Goal: Information Seeking & Learning: Learn about a topic

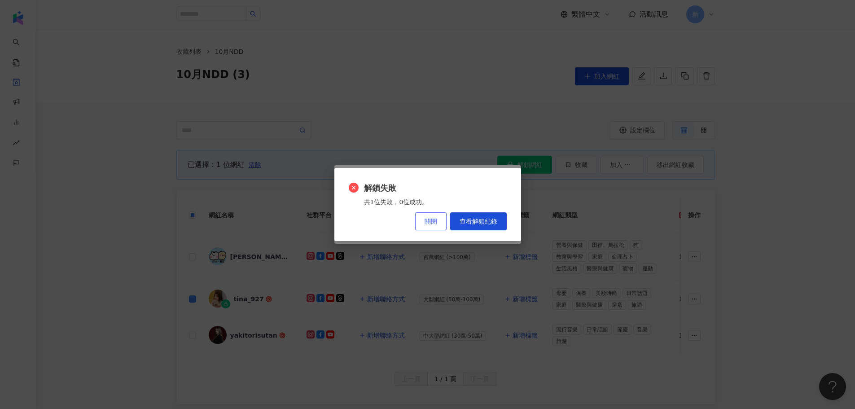
click at [444, 220] on button "關閉" at bounding box center [430, 221] width 31 height 18
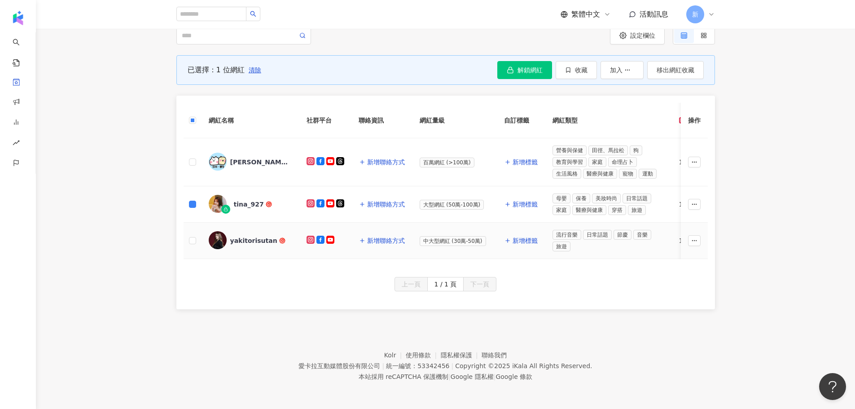
scroll to position [101, 0]
click at [311, 158] on rect at bounding box center [310, 161] width 6 height 6
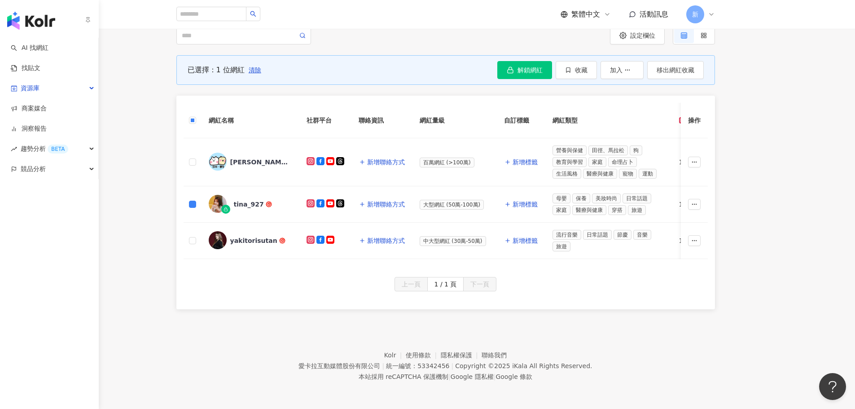
click at [30, 26] on img "button" at bounding box center [31, 21] width 48 height 18
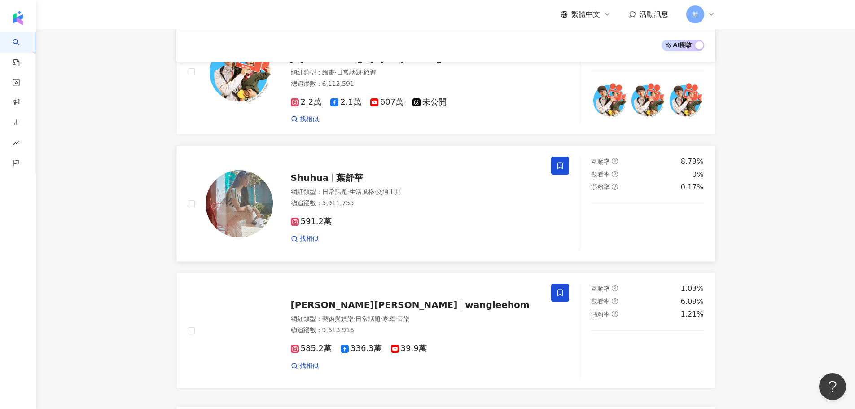
scroll to position [1389, 0]
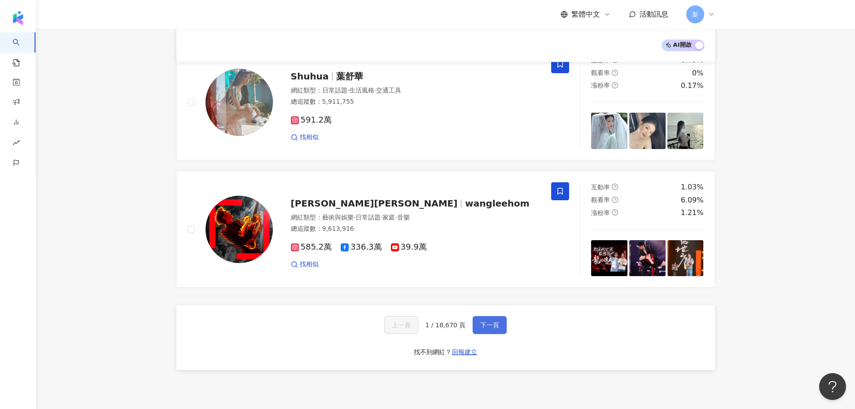
click at [475, 316] on button "下一頁" at bounding box center [490, 325] width 34 height 18
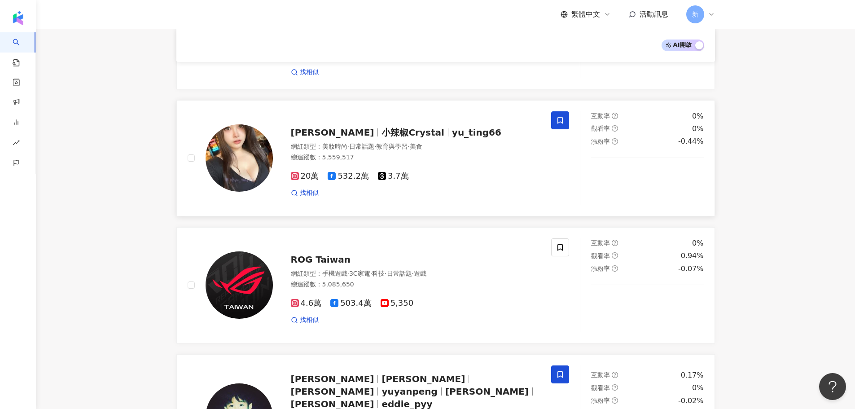
scroll to position [0, 0]
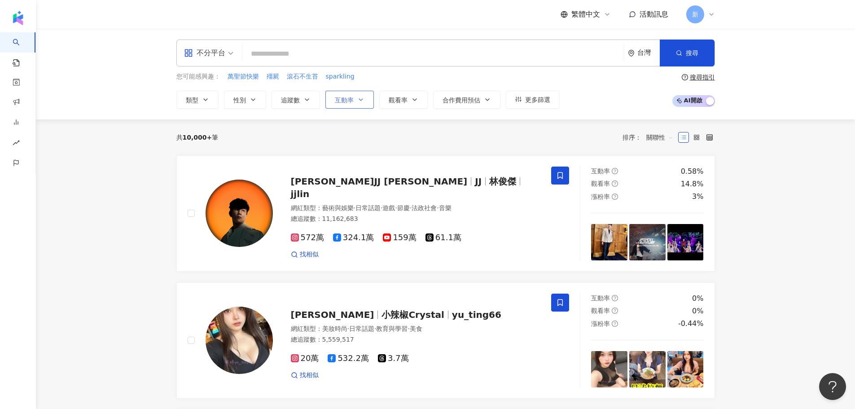
click at [353, 100] on span "互動率" at bounding box center [344, 100] width 19 height 7
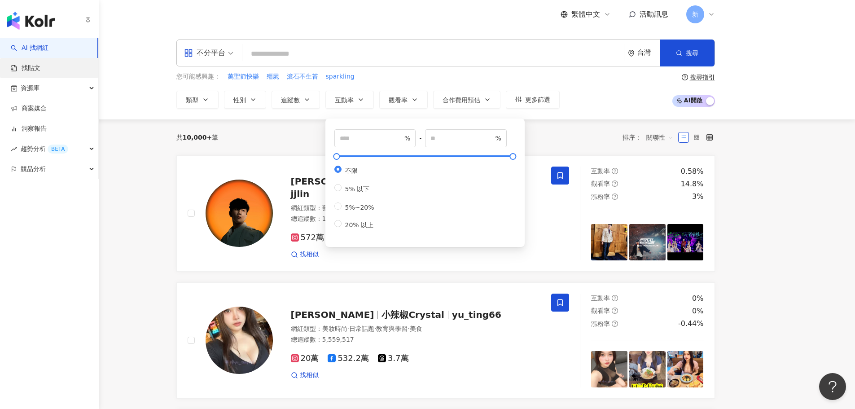
click at [19, 68] on link "找貼文" at bounding box center [26, 68] width 30 height 9
click at [46, 90] on div "資源庫" at bounding box center [49, 88] width 98 height 20
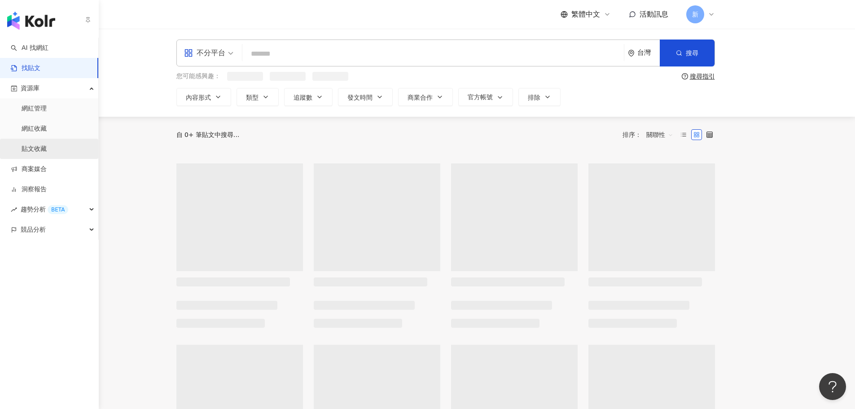
click at [22, 148] on link "貼文收藏" at bounding box center [34, 149] width 25 height 9
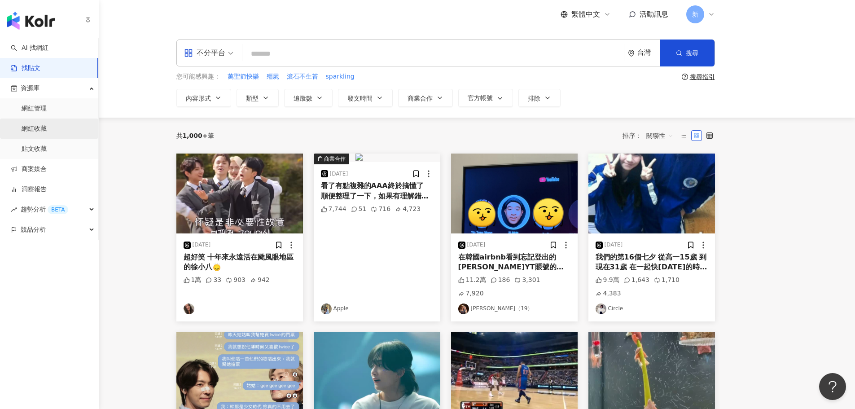
click at [42, 130] on link "網紅收藏" at bounding box center [34, 128] width 25 height 9
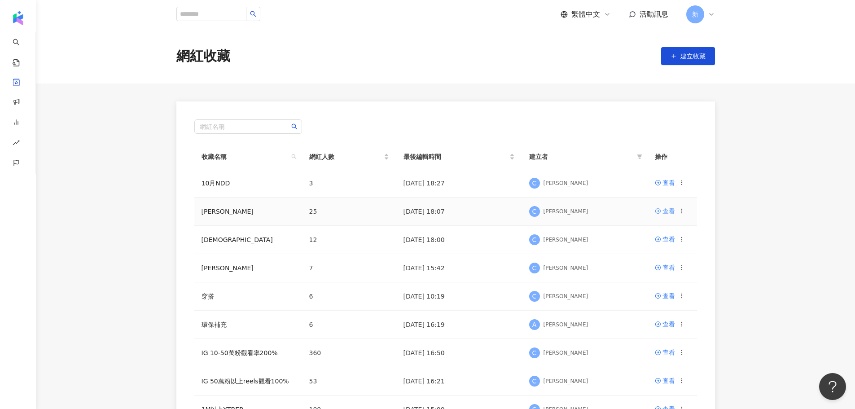
click at [665, 207] on div "查看" at bounding box center [669, 211] width 13 height 10
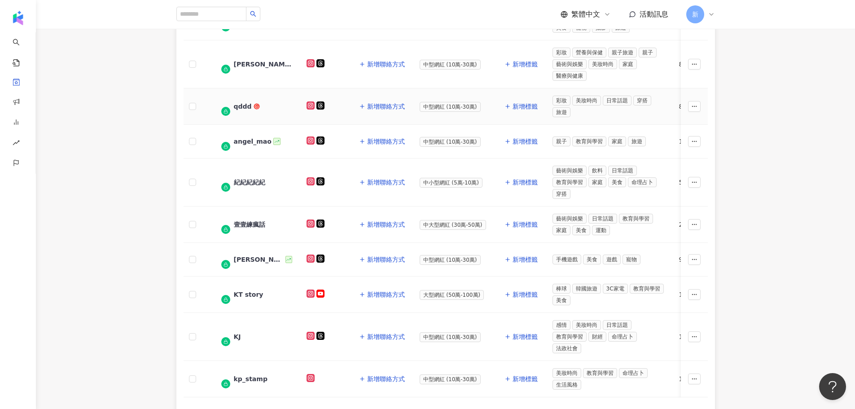
scroll to position [362, 0]
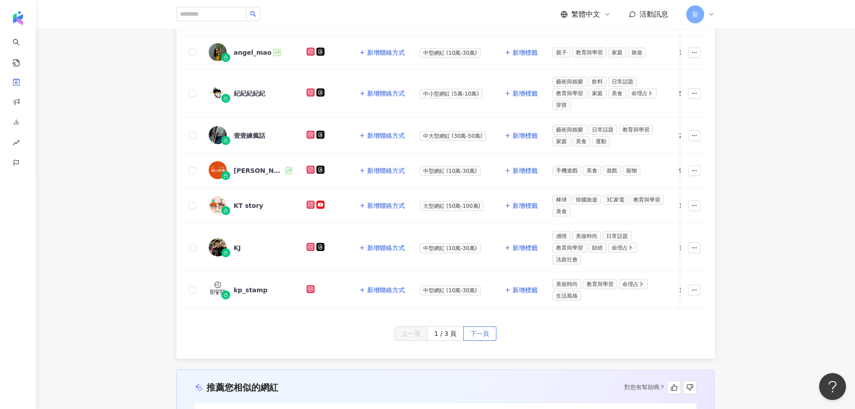
click at [472, 334] on span "下一頁" at bounding box center [479, 334] width 19 height 14
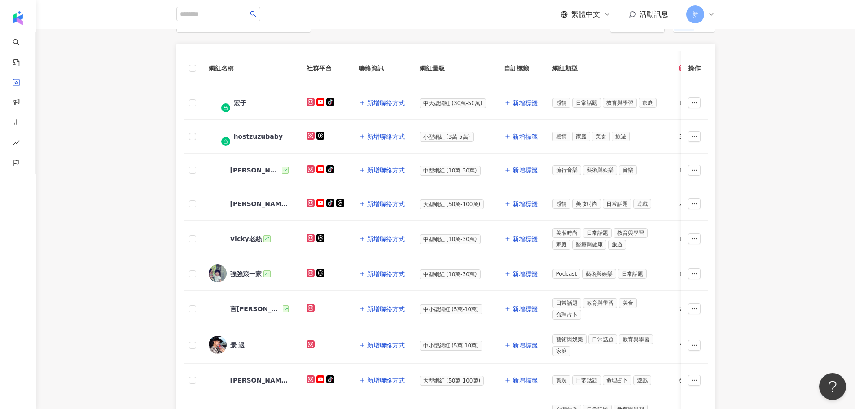
scroll to position [92, 0]
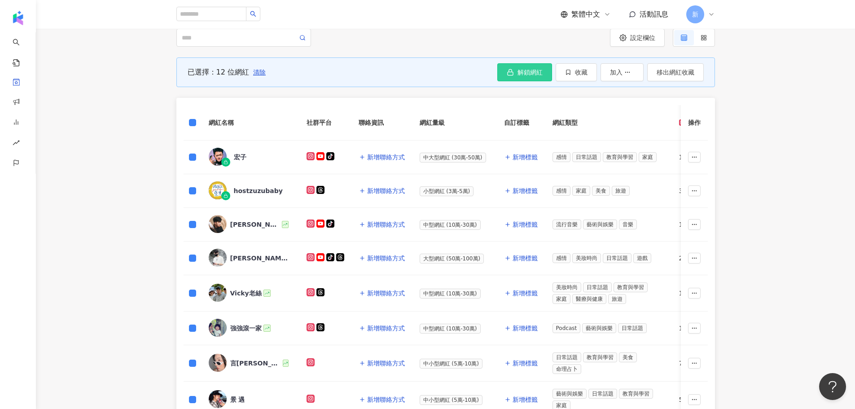
click at [540, 69] on span "解鎖網紅" at bounding box center [530, 72] width 25 height 7
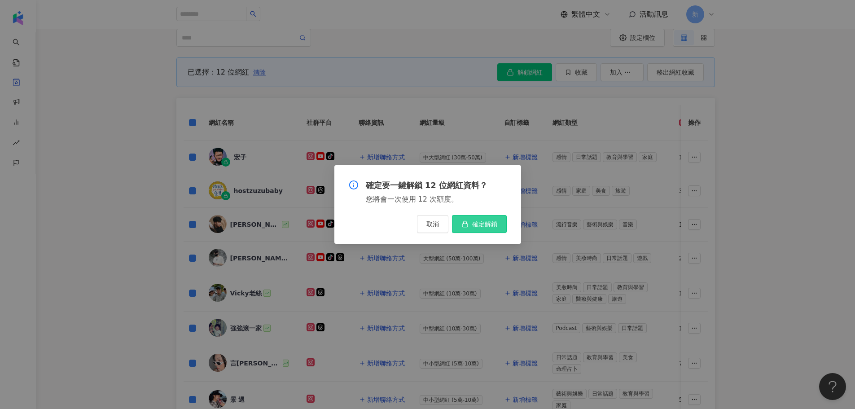
click at [493, 219] on button "確定解鎖" at bounding box center [479, 224] width 55 height 18
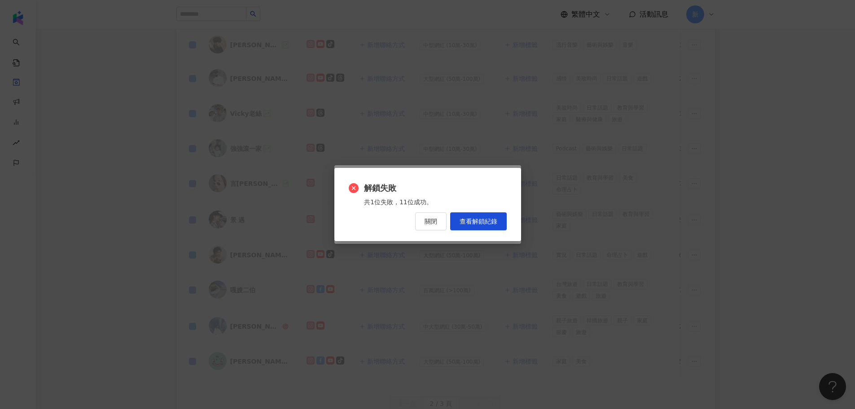
scroll to position [317, 0]
click at [435, 217] on button "關閉" at bounding box center [430, 221] width 31 height 18
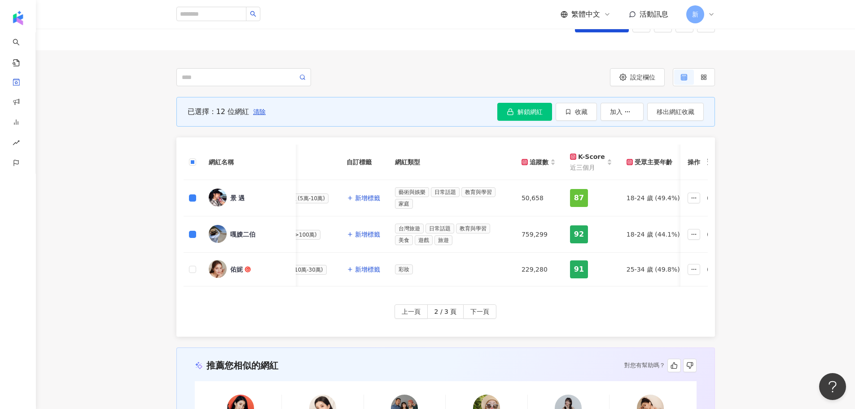
scroll to position [0, 0]
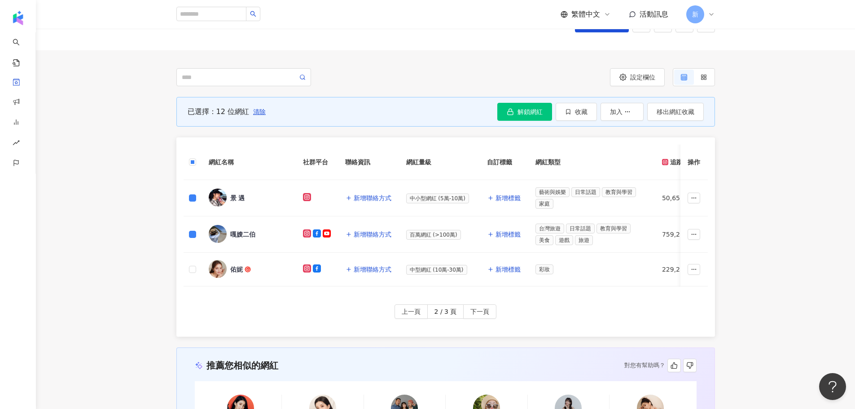
click at [303, 194] on icon at bounding box center [307, 197] width 8 height 8
click at [423, 319] on button "上一頁" at bounding box center [411, 311] width 33 height 14
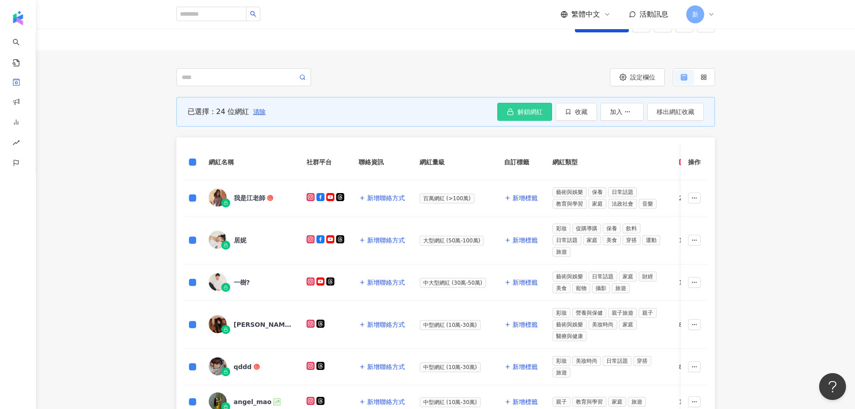
click at [503, 112] on button "解鎖網紅" at bounding box center [524, 112] width 55 height 18
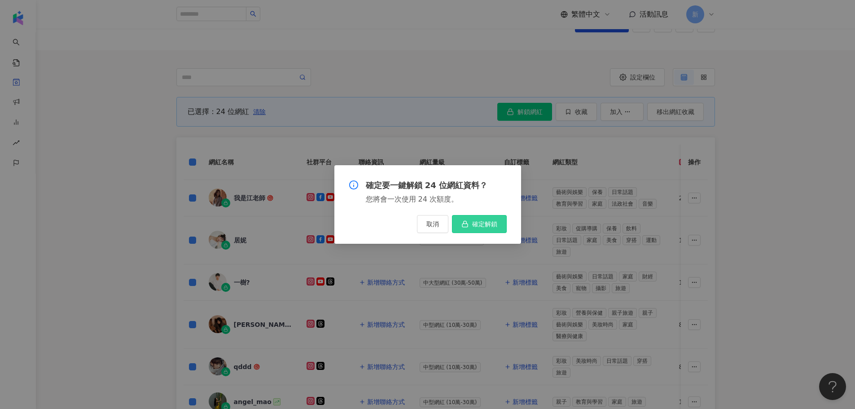
click at [482, 227] on span "確定解鎖" at bounding box center [484, 223] width 25 height 7
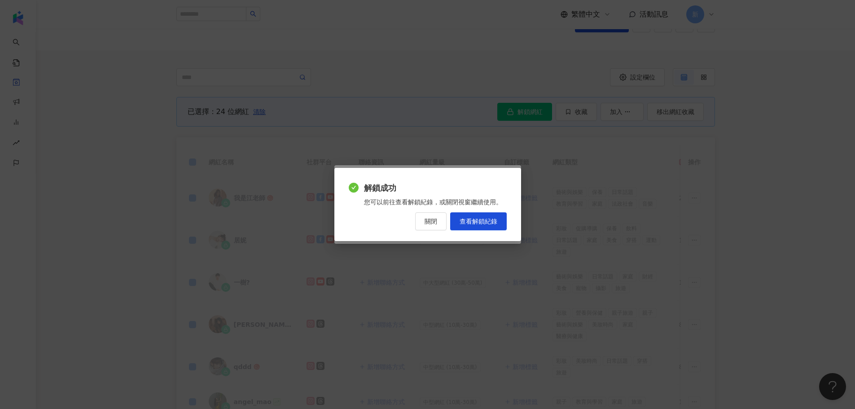
click at [426, 223] on span "關閉" at bounding box center [431, 221] width 13 height 7
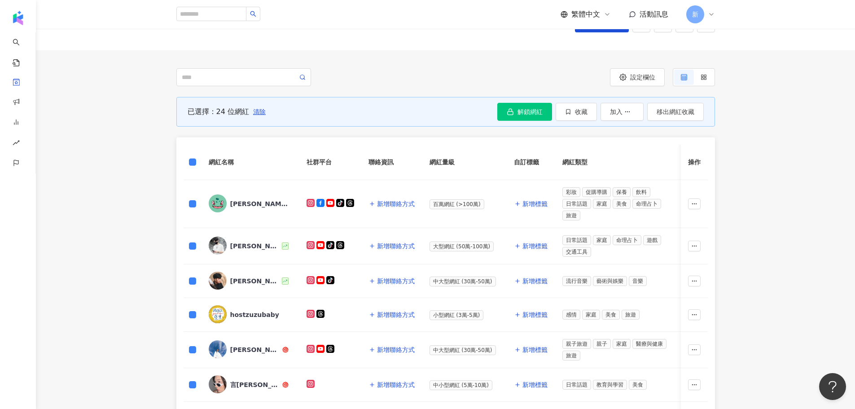
click at [716, 213] on div "已選擇：24 位網紅 清除 解鎖網紅 確定要一鍵解鎖 24 位網紅資料？ 您將會一次使用 24 次額度。 取消 確定解鎖 收藏 加入 移出網紅收藏 網紅名稱 …" at bounding box center [445, 391] width 575 height 588
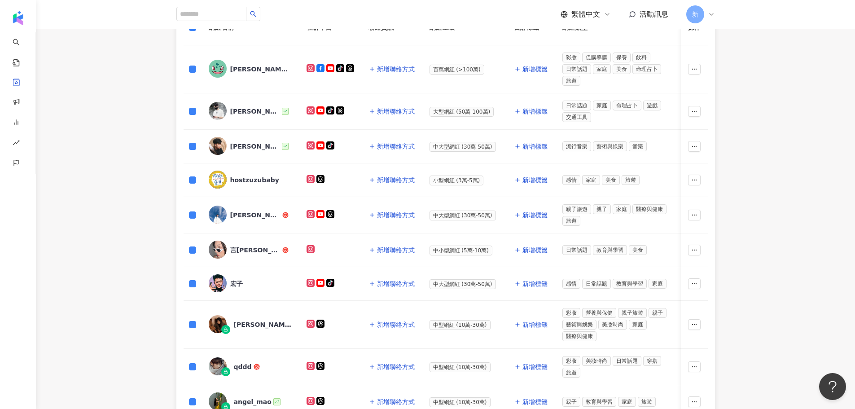
scroll to position [233, 0]
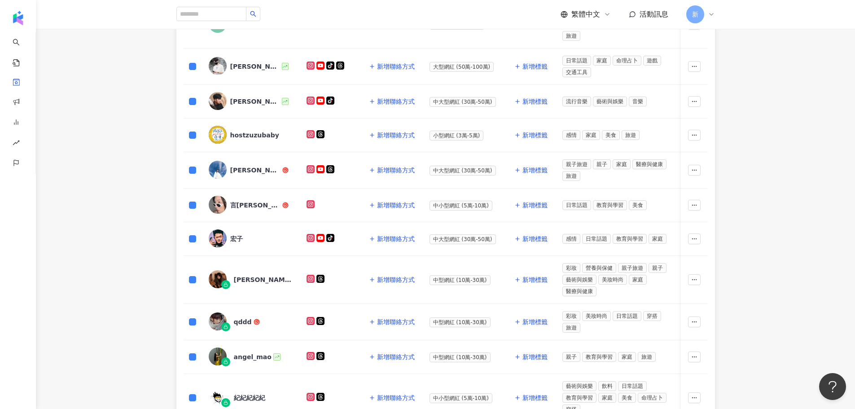
click at [312, 320] on rect at bounding box center [310, 321] width 6 height 6
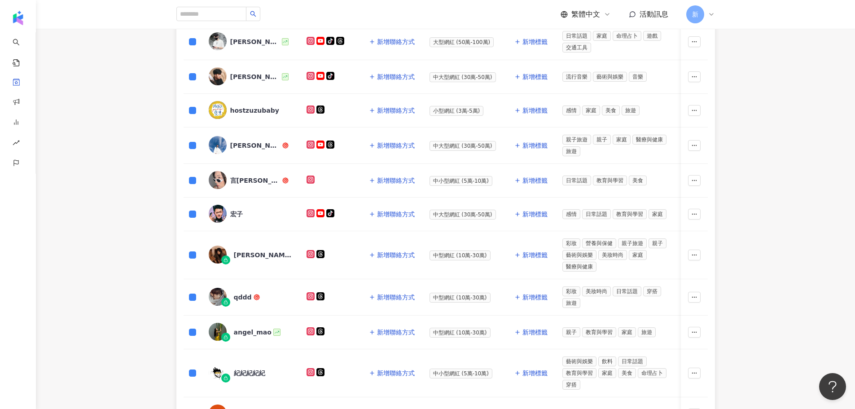
scroll to position [322, 0]
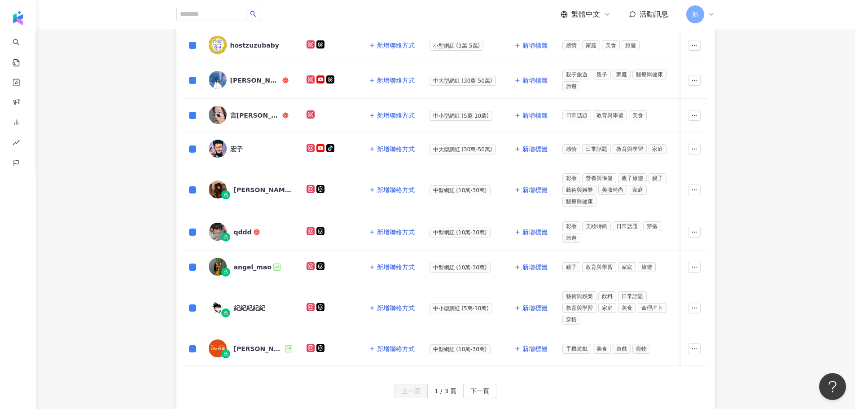
click at [311, 266] on icon at bounding box center [310, 266] width 4 height 4
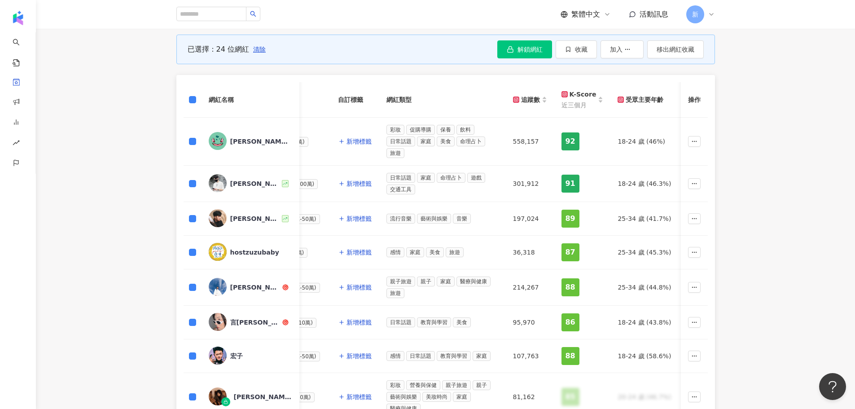
scroll to position [53, 0]
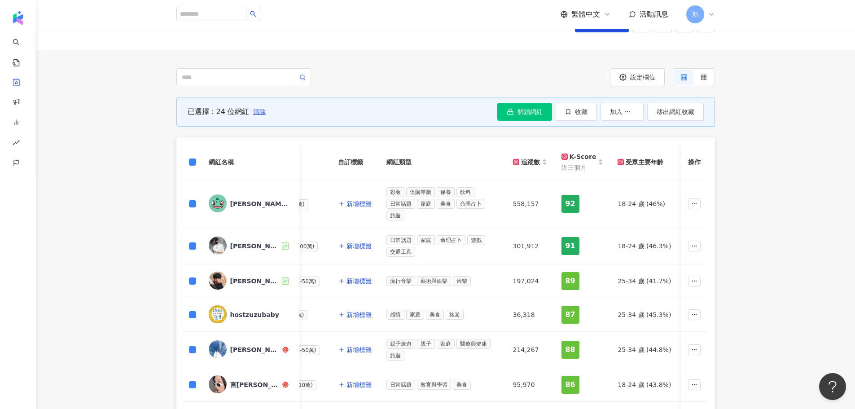
drag, startPoint x: 262, startPoint y: 111, endPoint x: 399, endPoint y: 158, distance: 144.2
click at [262, 111] on span "清除" at bounding box center [259, 111] width 13 height 7
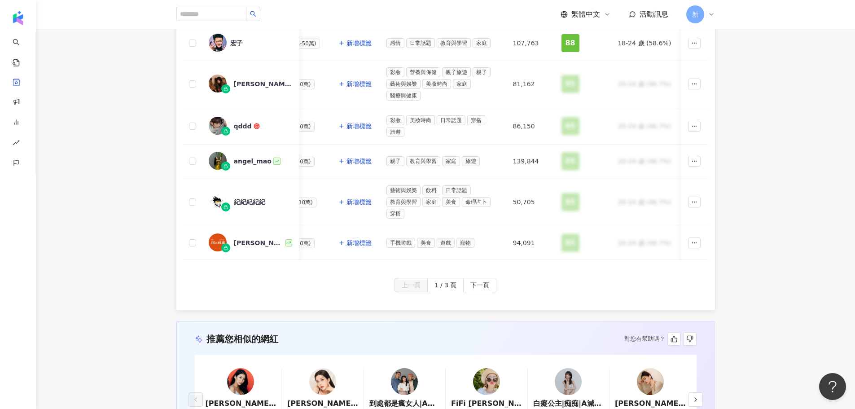
scroll to position [502, 0]
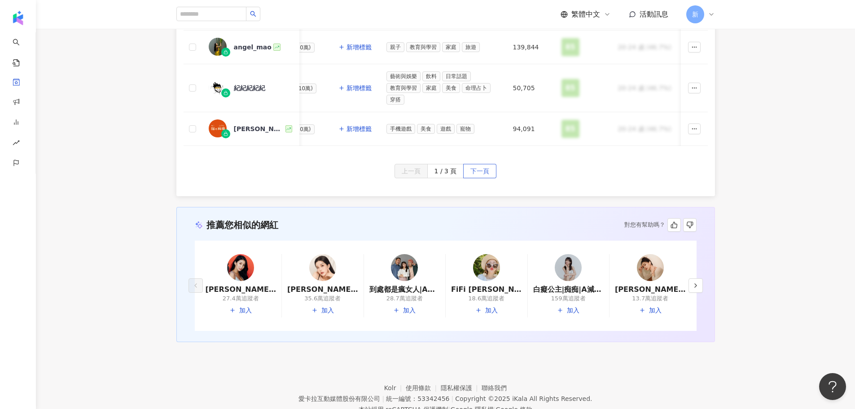
click at [478, 172] on span "下一頁" at bounding box center [479, 171] width 19 height 14
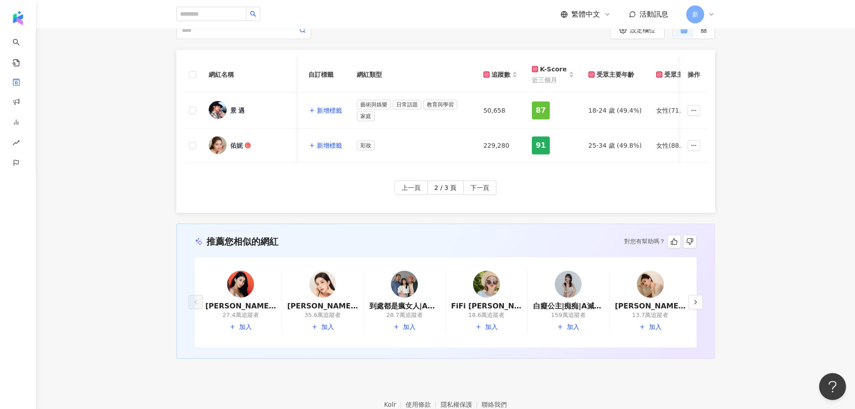
scroll to position [0, 0]
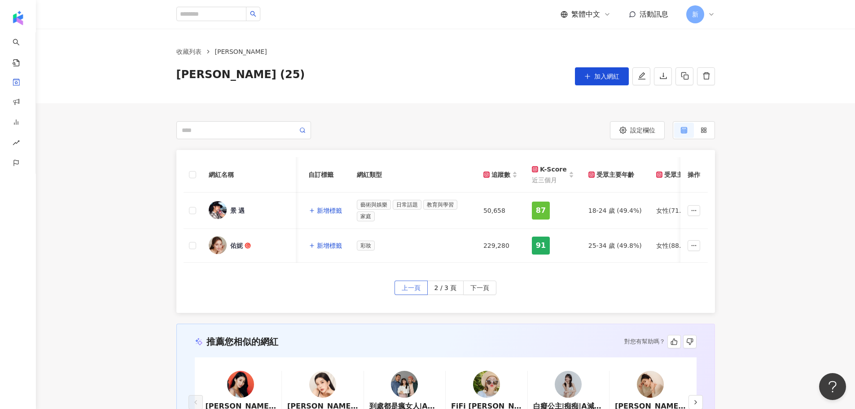
click at [414, 295] on span "上一頁" at bounding box center [411, 288] width 19 height 14
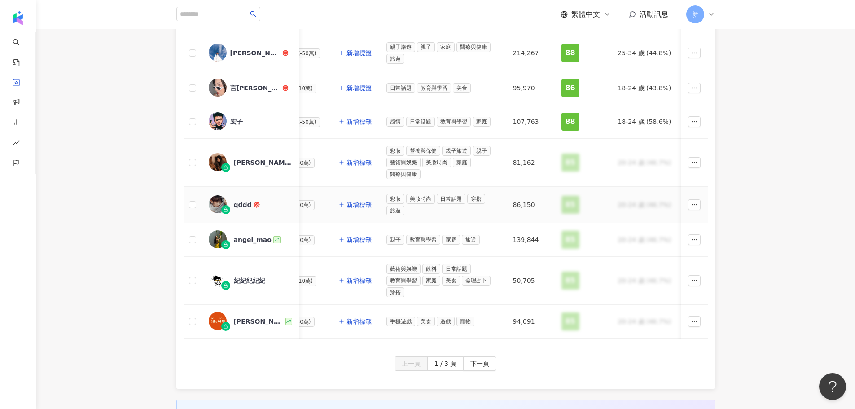
scroll to position [449, 0]
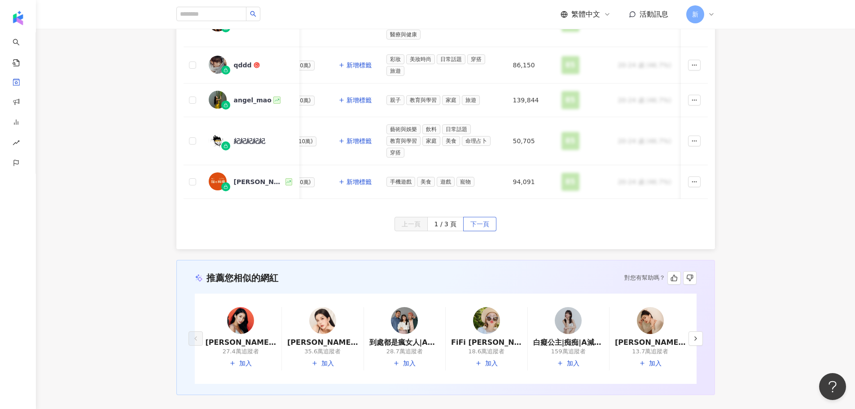
click at [487, 226] on span "下一頁" at bounding box center [479, 224] width 19 height 14
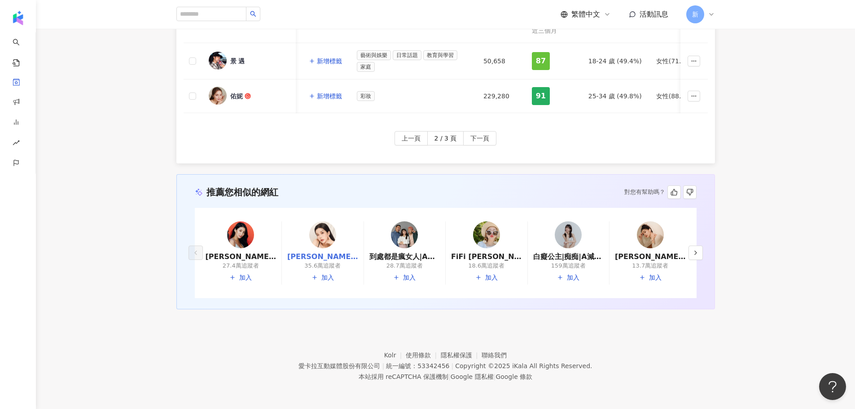
scroll to position [0, 0]
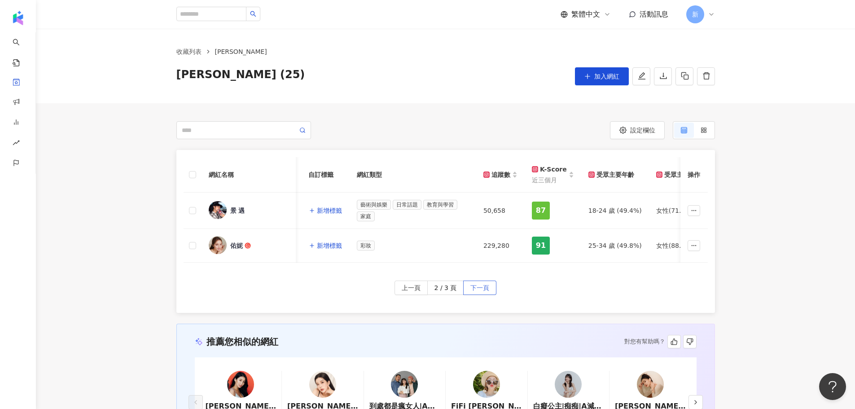
click at [480, 290] on span "下一頁" at bounding box center [479, 288] width 19 height 14
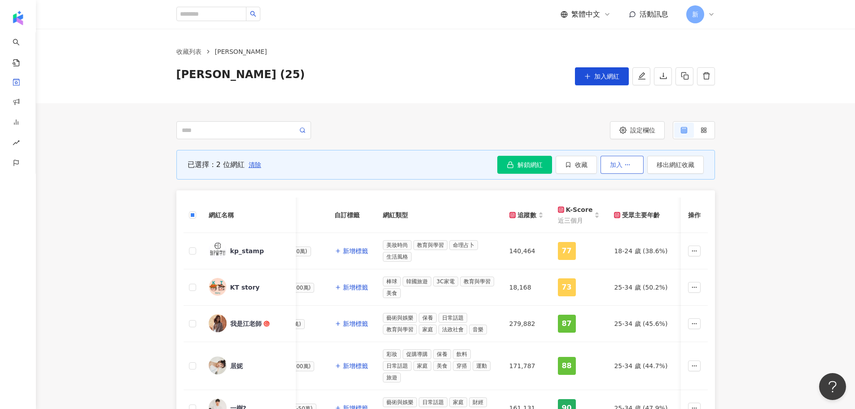
click at [615, 167] on span "加入" at bounding box center [616, 164] width 13 height 7
click at [624, 165] on icon "button" at bounding box center [627, 165] width 6 height 6
click at [626, 163] on icon "button" at bounding box center [627, 165] width 6 height 6
click at [587, 164] on span "收藏" at bounding box center [581, 164] width 13 height 7
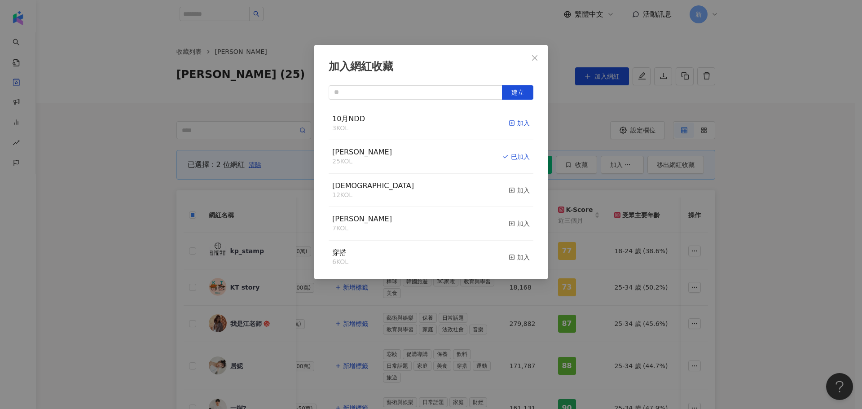
click at [514, 124] on div "加入" at bounding box center [519, 123] width 21 height 10
click at [96, 103] on div "加入網紅收藏 建立 10月NDD 5 KOL 已加入 chelsey 25 KOL 已加入 萬聖 12 KOL 加入 哀鳳 7 KOL 加入 穿搭 6 KOL…" at bounding box center [431, 204] width 862 height 409
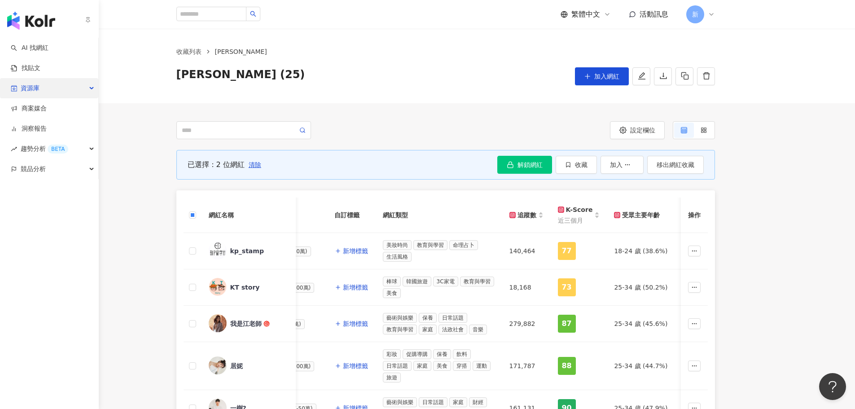
click at [44, 88] on div "資源庫" at bounding box center [49, 88] width 98 height 20
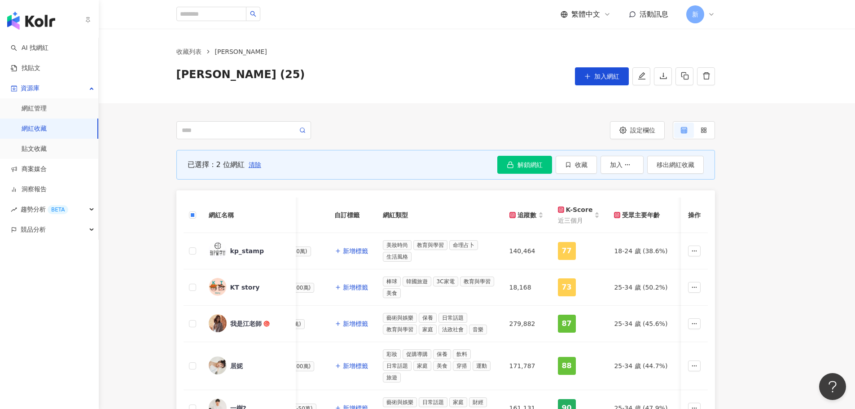
click at [47, 132] on link "網紅收藏" at bounding box center [34, 128] width 25 height 9
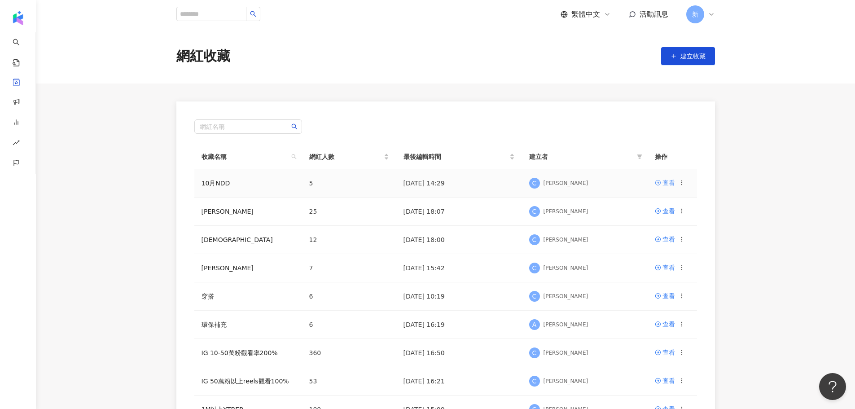
click at [665, 182] on div "查看" at bounding box center [669, 183] width 13 height 10
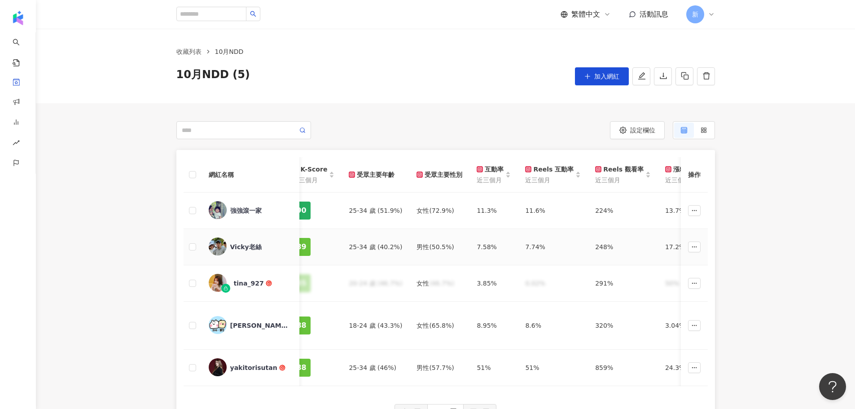
scroll to position [0, 435]
drag, startPoint x: 242, startPoint y: 245, endPoint x: 106, endPoint y: 199, distance: 143.5
click at [106, 199] on div "網紅名稱 社群平台 聯絡資訊 網紅量級 自訂標籤 網紅類型 追蹤數 K-Score 近三個月 受眾主要年齡 受眾主要性別 互動率 近三個月 Reels 互動率…" at bounding box center [445, 293] width 819 height 286
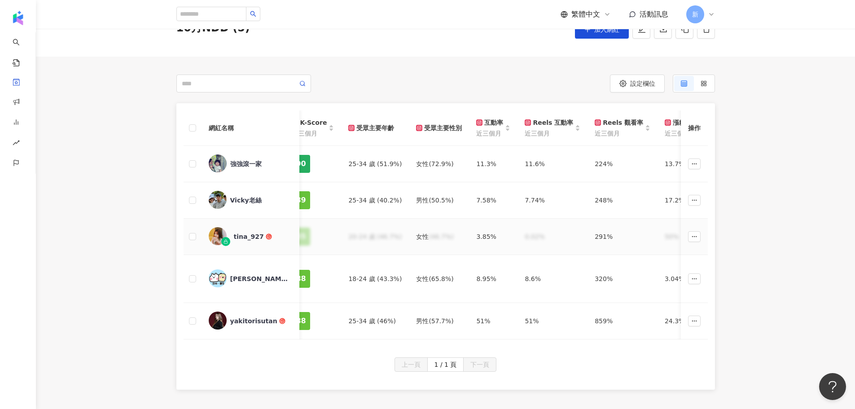
scroll to position [90, 0]
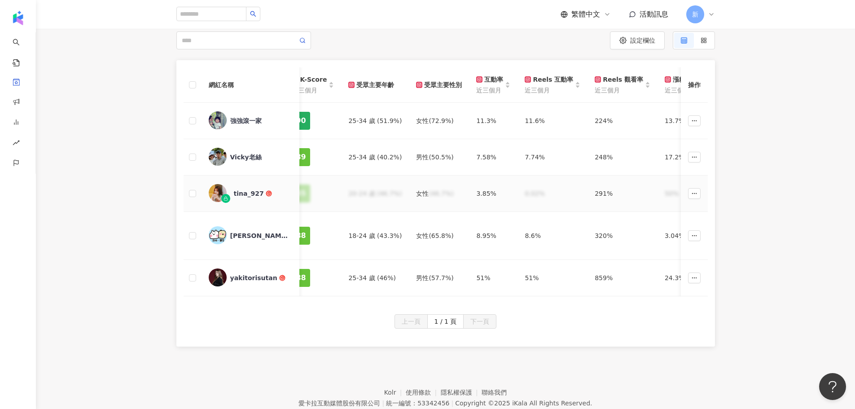
click at [187, 192] on td at bounding box center [193, 194] width 18 height 36
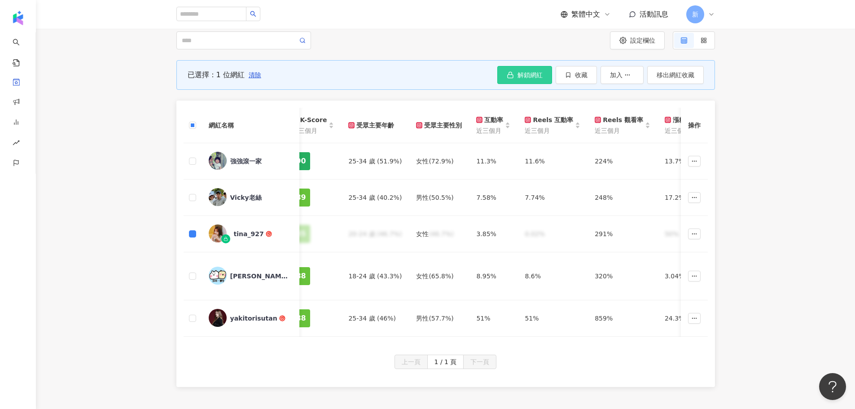
click at [529, 74] on span "解鎖網紅" at bounding box center [530, 74] width 25 height 7
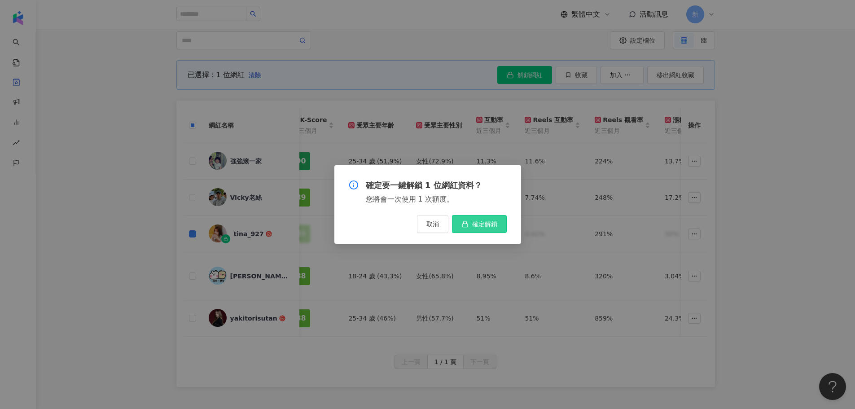
click at [493, 224] on span "確定解鎖" at bounding box center [484, 223] width 25 height 7
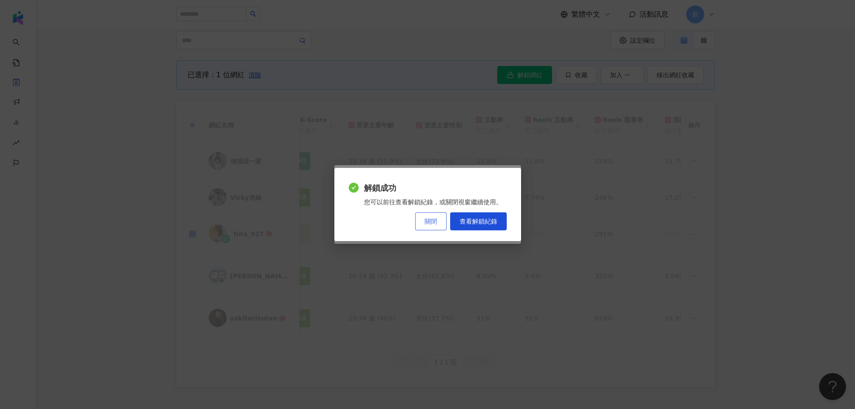
click at [435, 220] on span "關閉" at bounding box center [431, 221] width 13 height 7
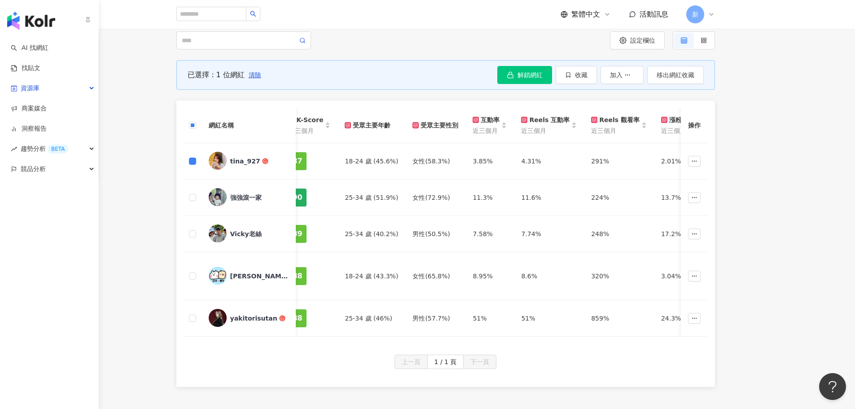
click at [26, 25] on img "button" at bounding box center [31, 21] width 48 height 18
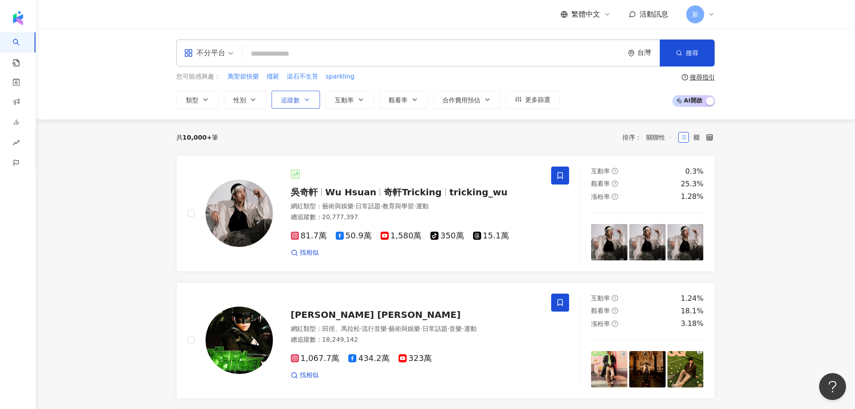
click at [290, 101] on span "追蹤數" at bounding box center [290, 100] width 19 height 7
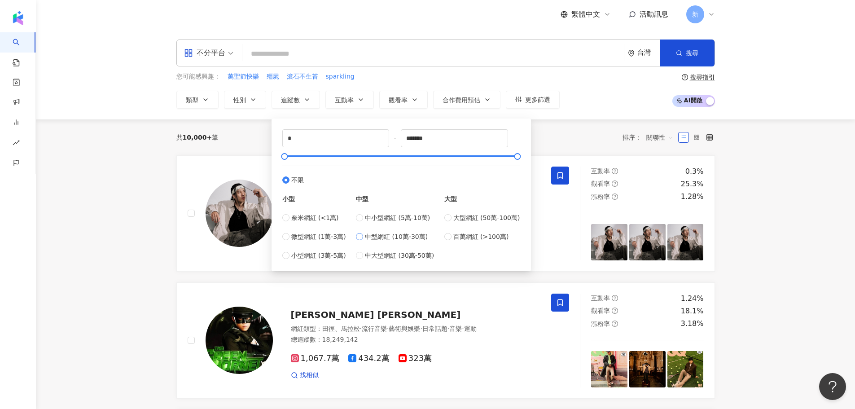
click at [384, 235] on span "中型網紅 (10萬-30萬)" at bounding box center [396, 237] width 63 height 10
type input "******"
click at [389, 100] on span "觀看率" at bounding box center [398, 100] width 19 height 7
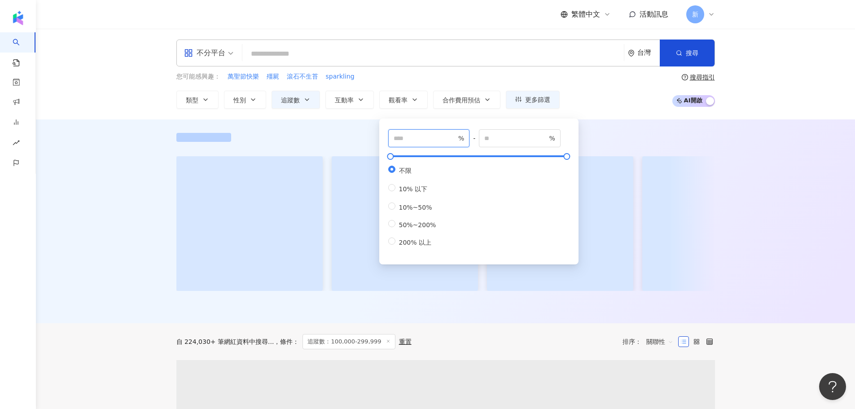
click at [409, 137] on input "number" at bounding box center [425, 138] width 63 height 10
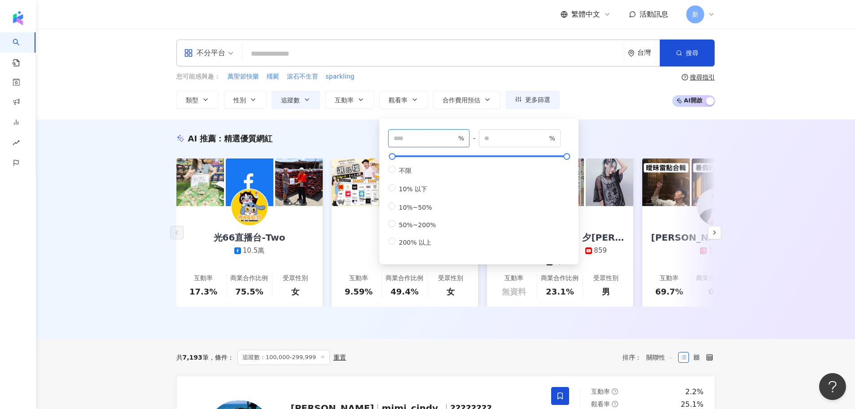
type input "***"
click at [601, 103] on div "您可能感興趣： 萬聖節快樂 殭屍 滾石不生苔 sparkling 類型 性別 追蹤數 互動率 觀看率 合作費用預估 更多篩選 ****** - ****** …" at bounding box center [445, 90] width 539 height 37
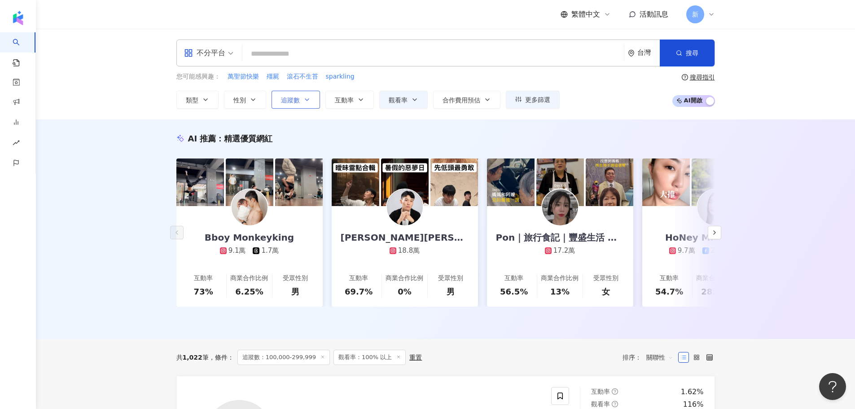
click at [296, 101] on span "追蹤數" at bounding box center [290, 100] width 19 height 7
click at [712, 236] on icon "button" at bounding box center [714, 232] width 7 height 7
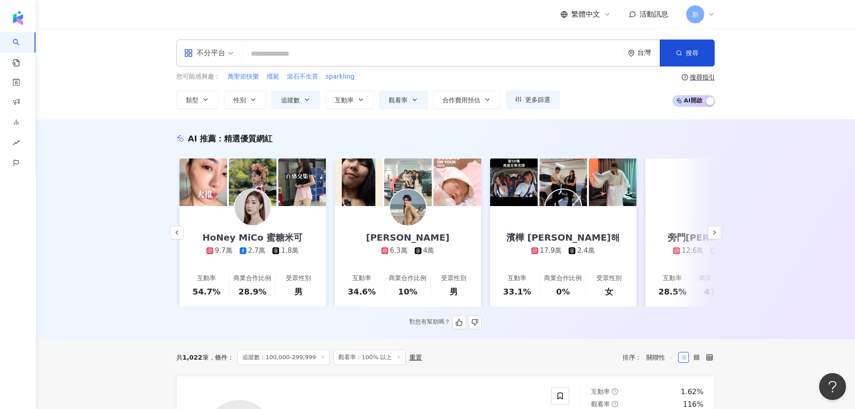
scroll to position [0, 466]
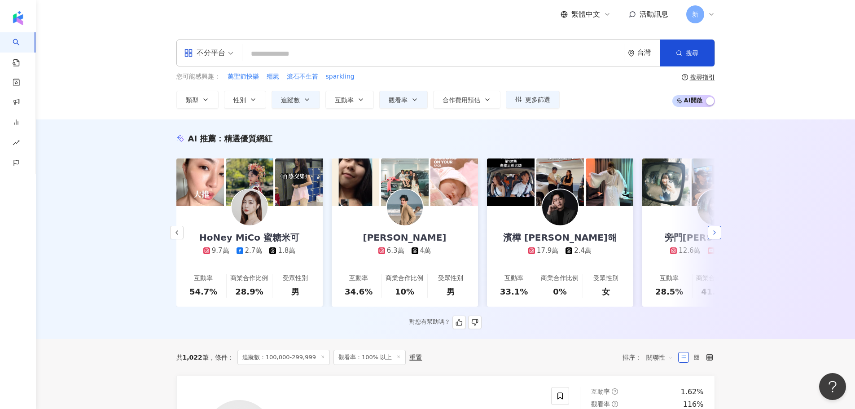
click at [712, 236] on icon "button" at bounding box center [714, 232] width 7 height 7
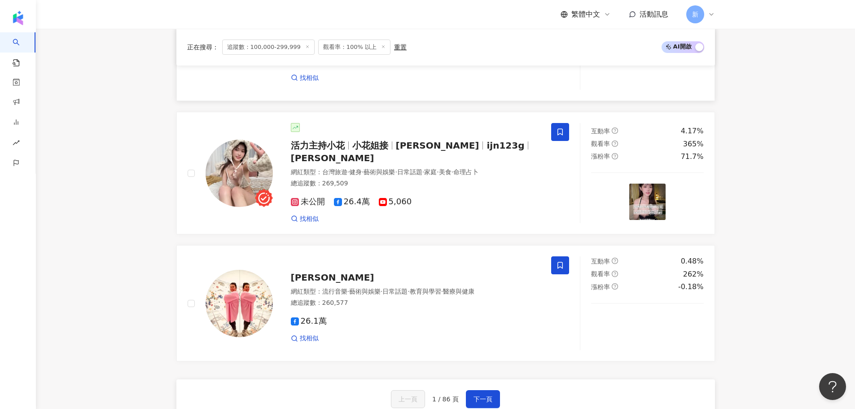
scroll to position [1661, 0]
